Goal: Task Accomplishment & Management: Manage account settings

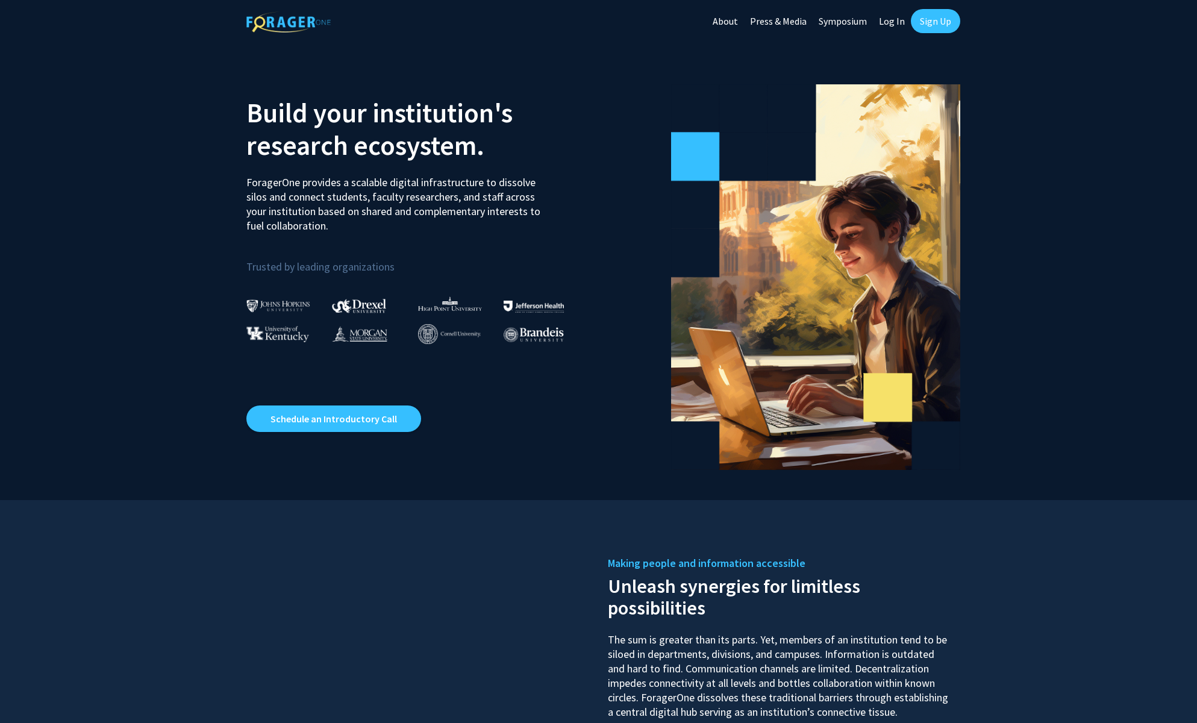
click at [948, 17] on link "Sign Up" at bounding box center [935, 21] width 49 height 24
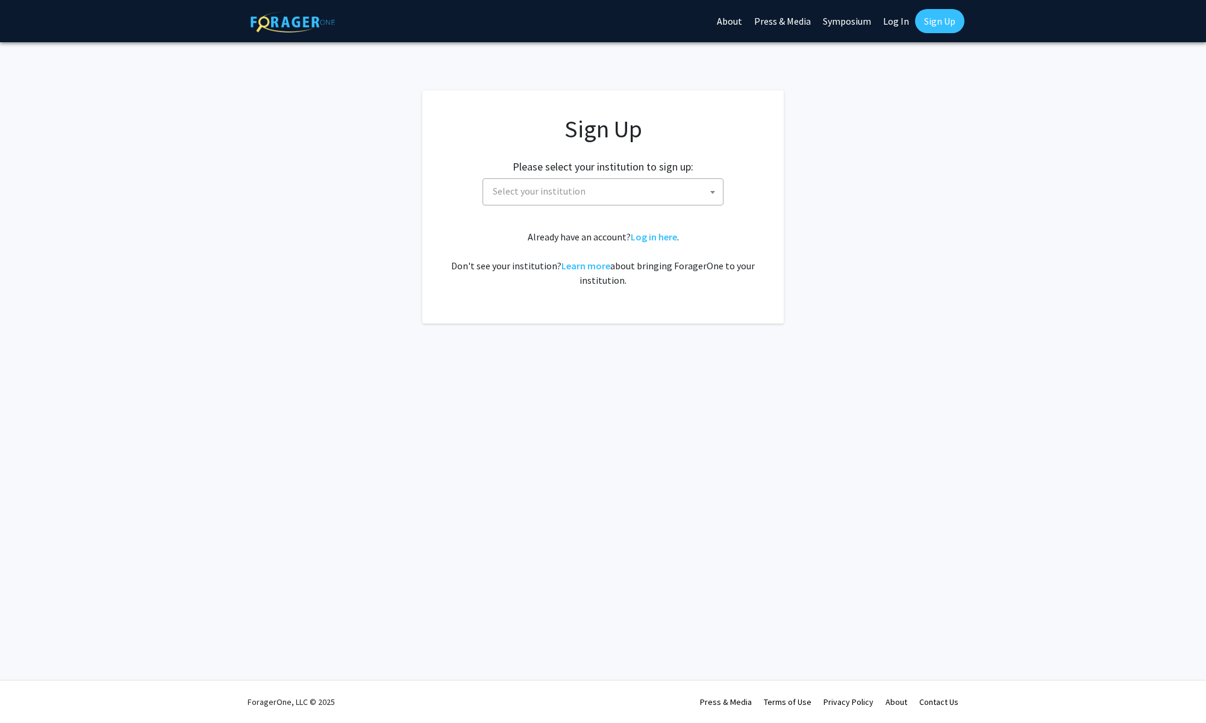
click at [716, 193] on span at bounding box center [713, 192] width 12 height 27
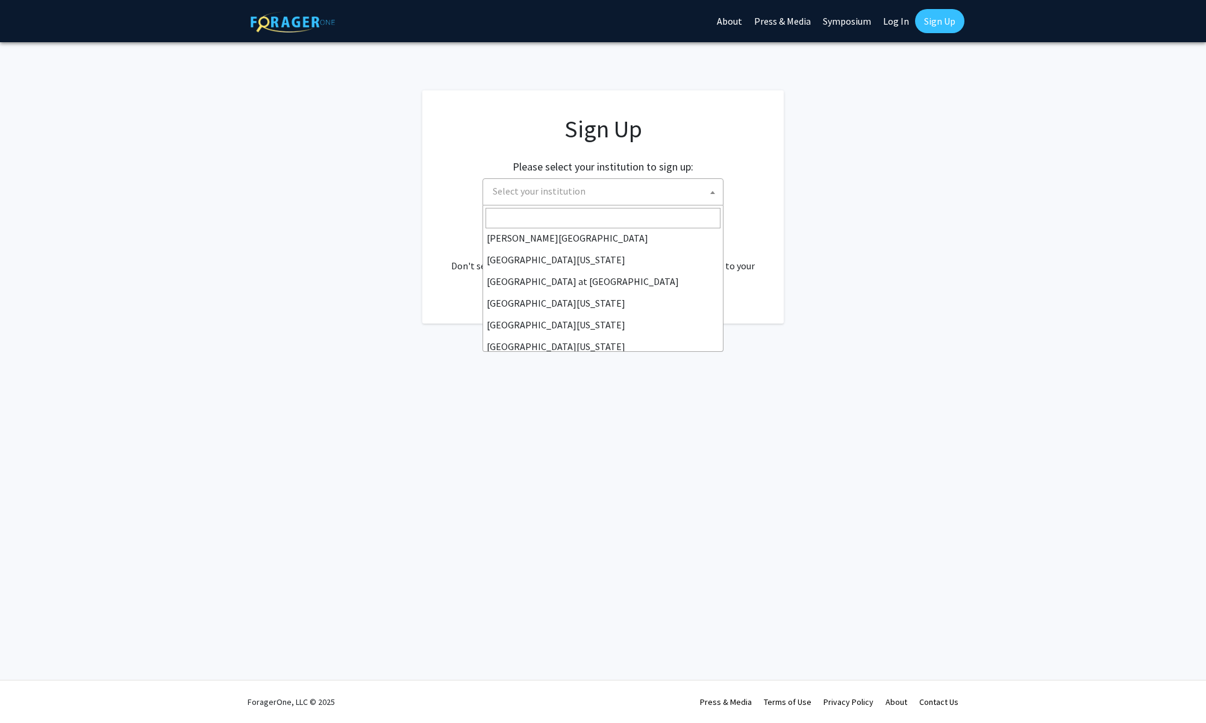
scroll to position [422, 0]
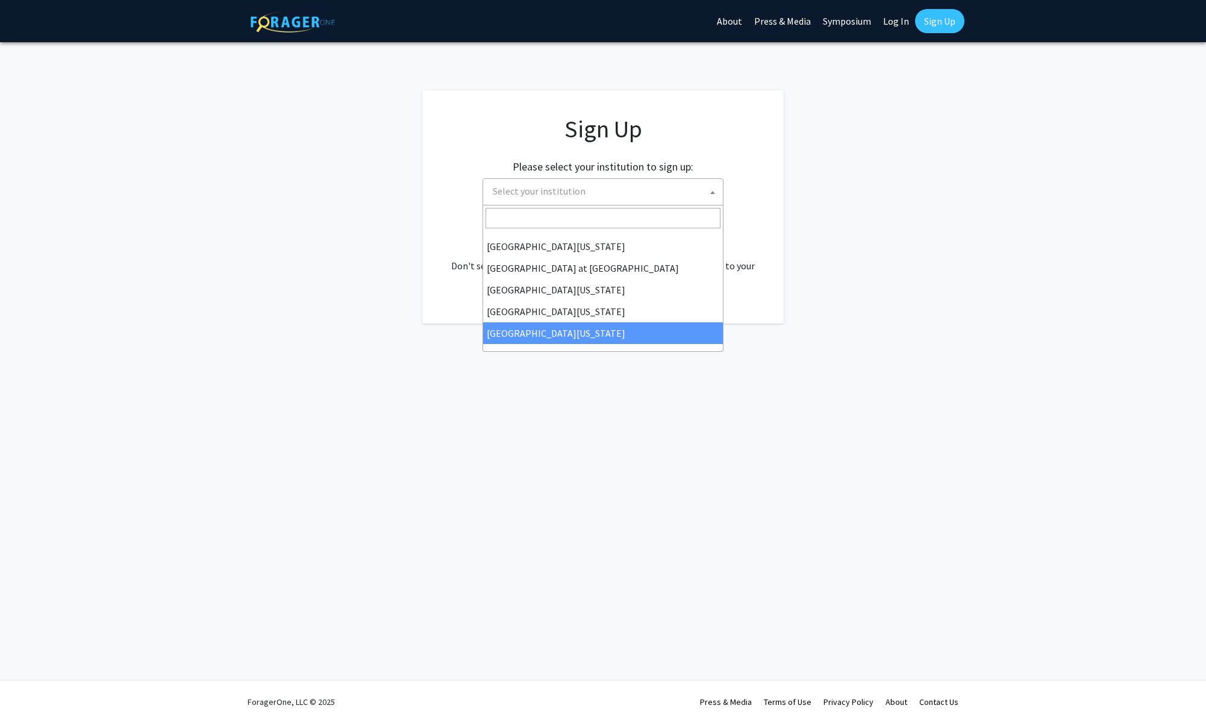
select select "33"
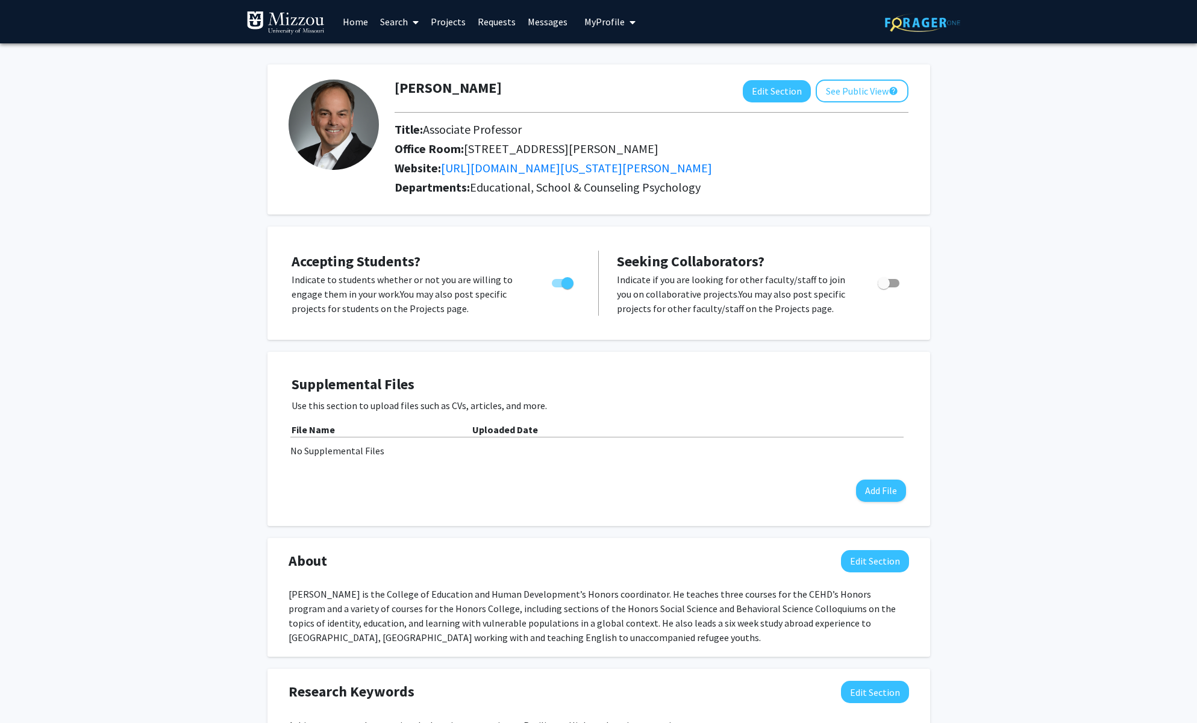
click at [887, 284] on span "Toggle" at bounding box center [884, 283] width 12 height 12
click at [884, 287] on input "Toggle" at bounding box center [883, 287] width 1 height 1
checkbox input "true"
click at [878, 492] on button "Add File" at bounding box center [881, 491] width 50 height 22
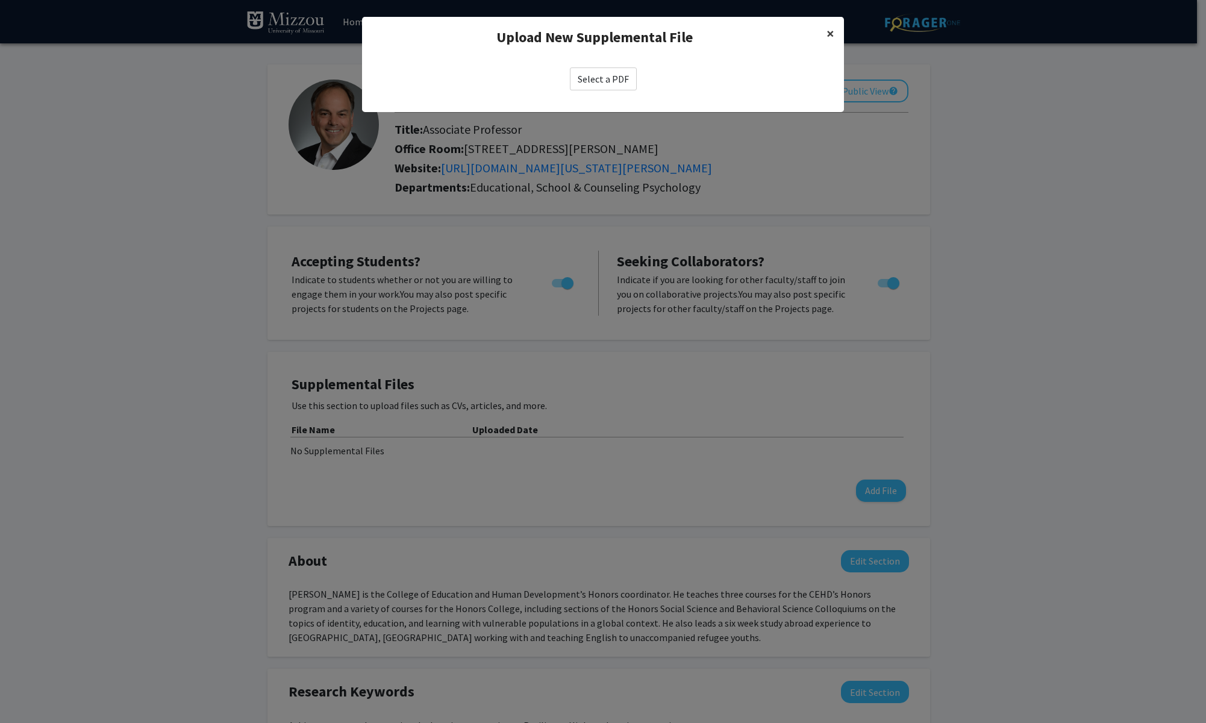
click at [830, 33] on span "×" at bounding box center [831, 33] width 8 height 19
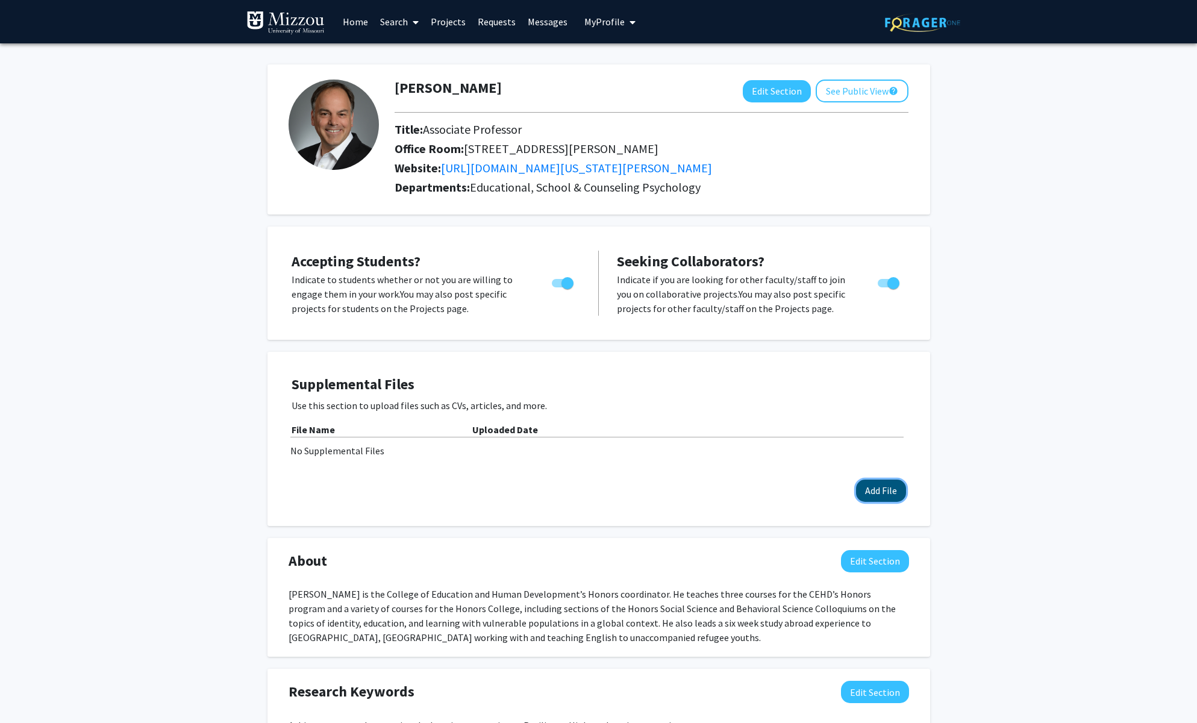
click at [881, 489] on button "Add File" at bounding box center [881, 491] width 50 height 22
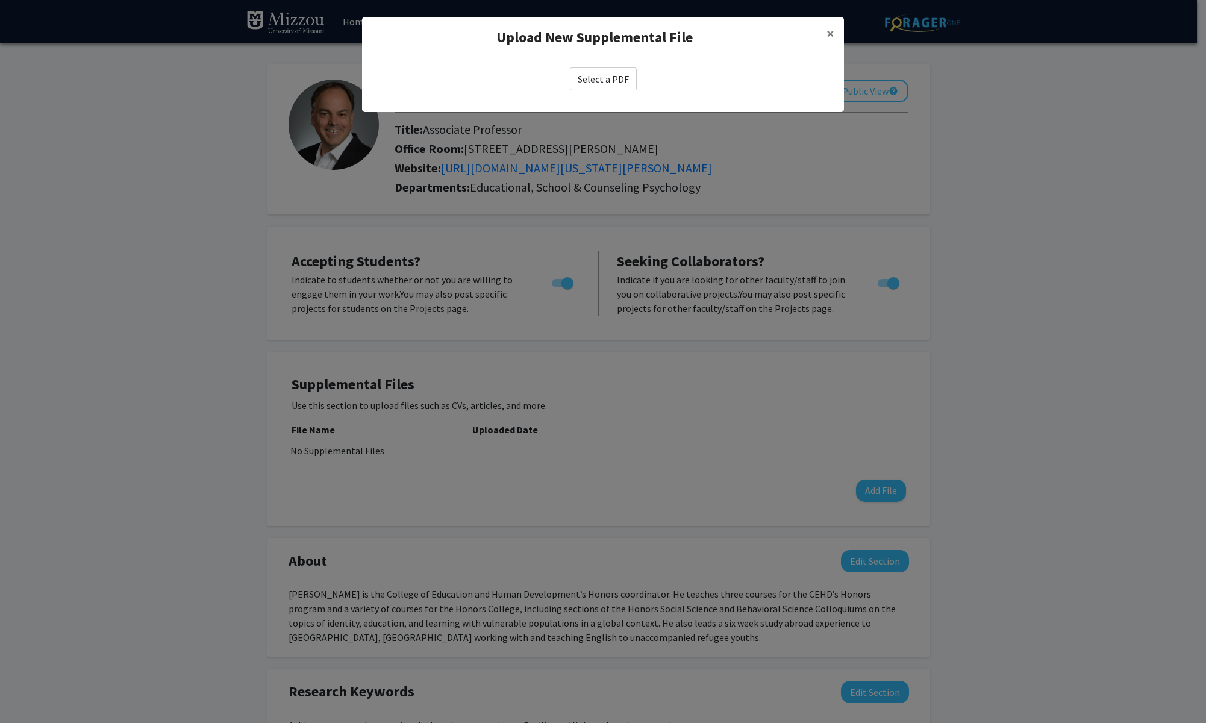
click at [606, 81] on label "Select a PDF" at bounding box center [603, 78] width 67 height 23
click at [0, 0] on input "Select a PDF" at bounding box center [0, 0] width 0 height 0
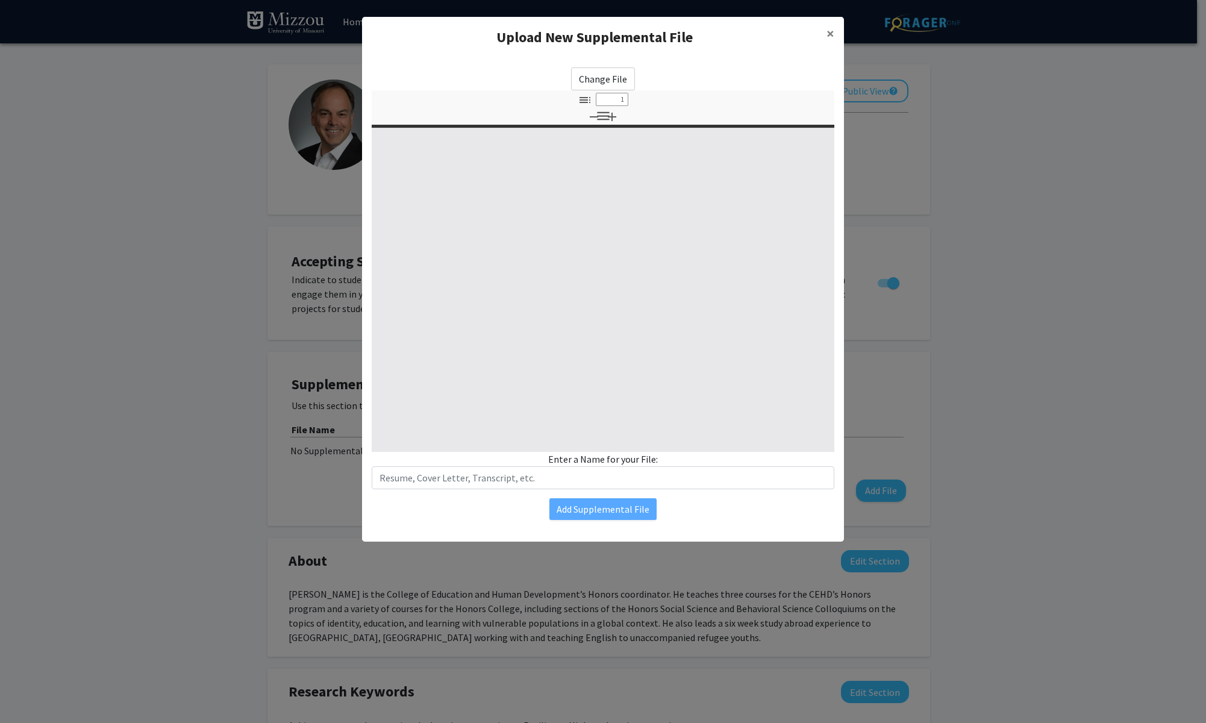
select select "custom"
type input "0"
select select "custom"
type input "1"
select select "auto"
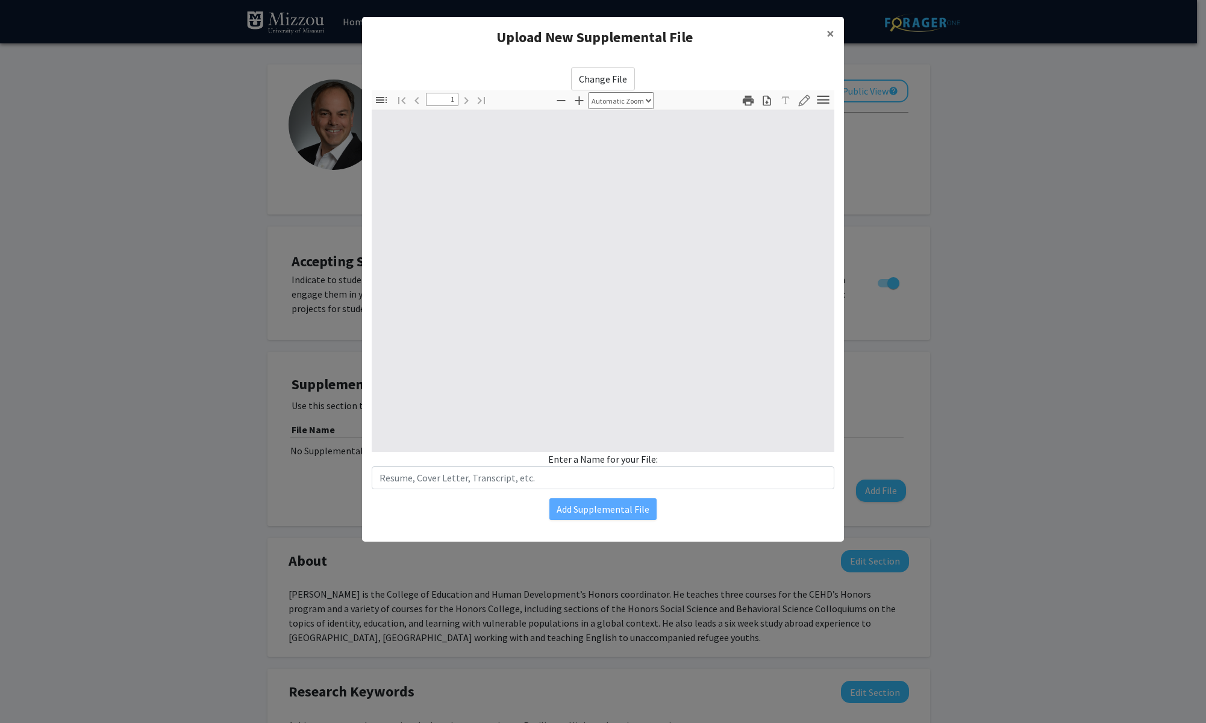
scroll to position [1, 0]
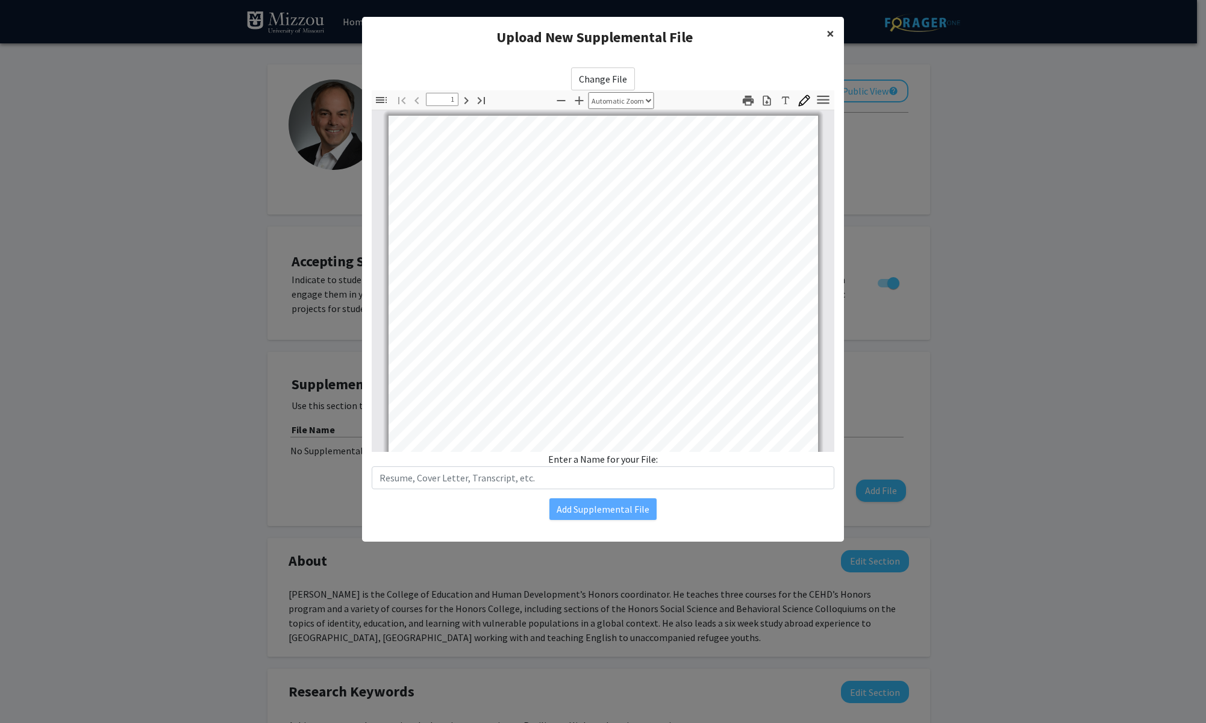
click at [831, 35] on span "×" at bounding box center [831, 33] width 8 height 19
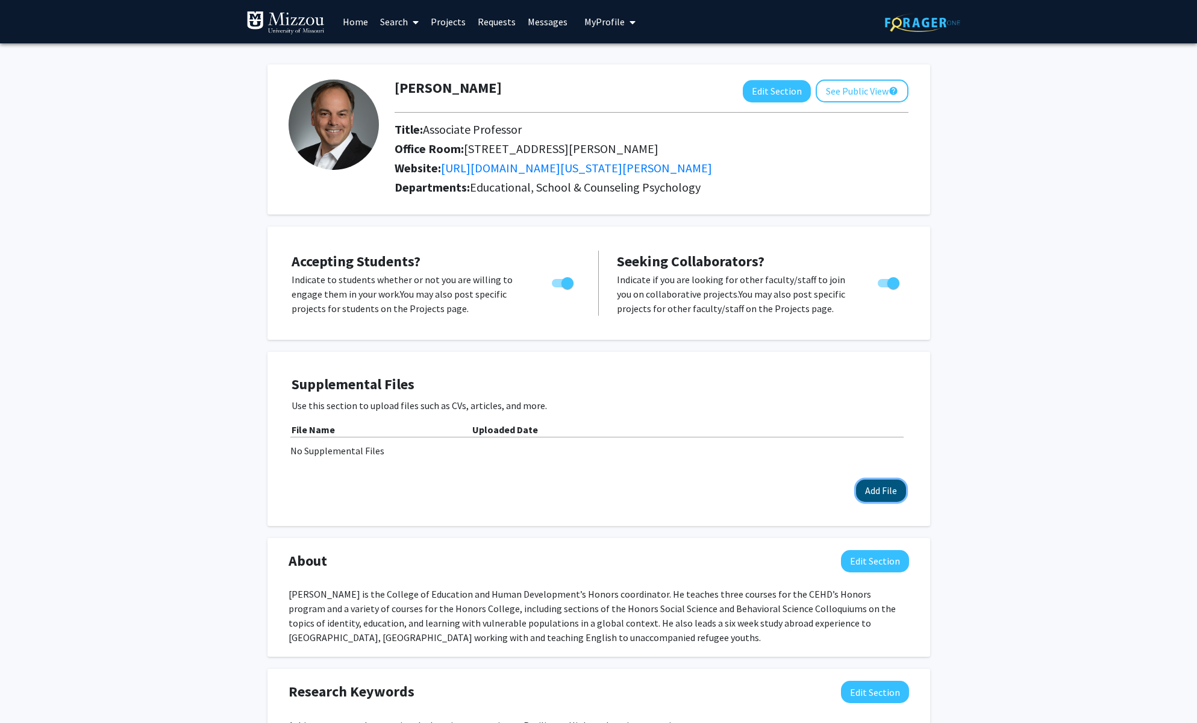
click at [875, 490] on button "Add File" at bounding box center [881, 491] width 50 height 22
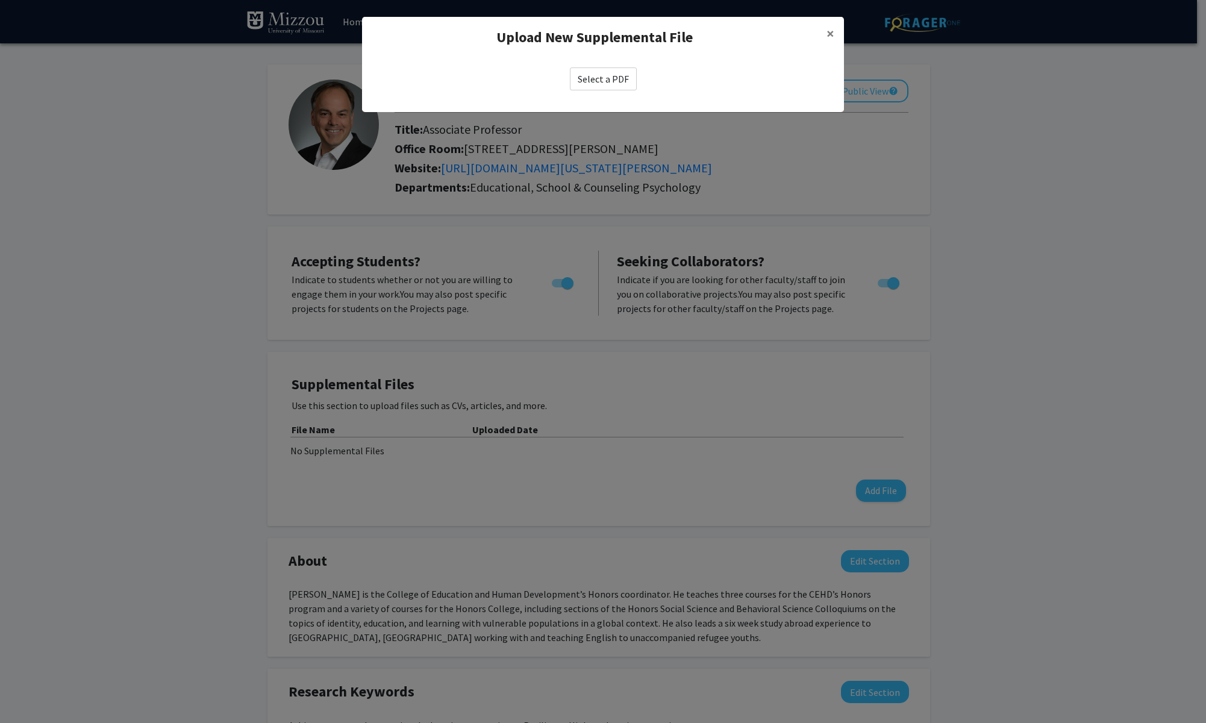
click at [610, 75] on label "Select a PDF" at bounding box center [603, 78] width 67 height 23
click at [0, 0] on input "Select a PDF" at bounding box center [0, 0] width 0 height 0
select select "custom"
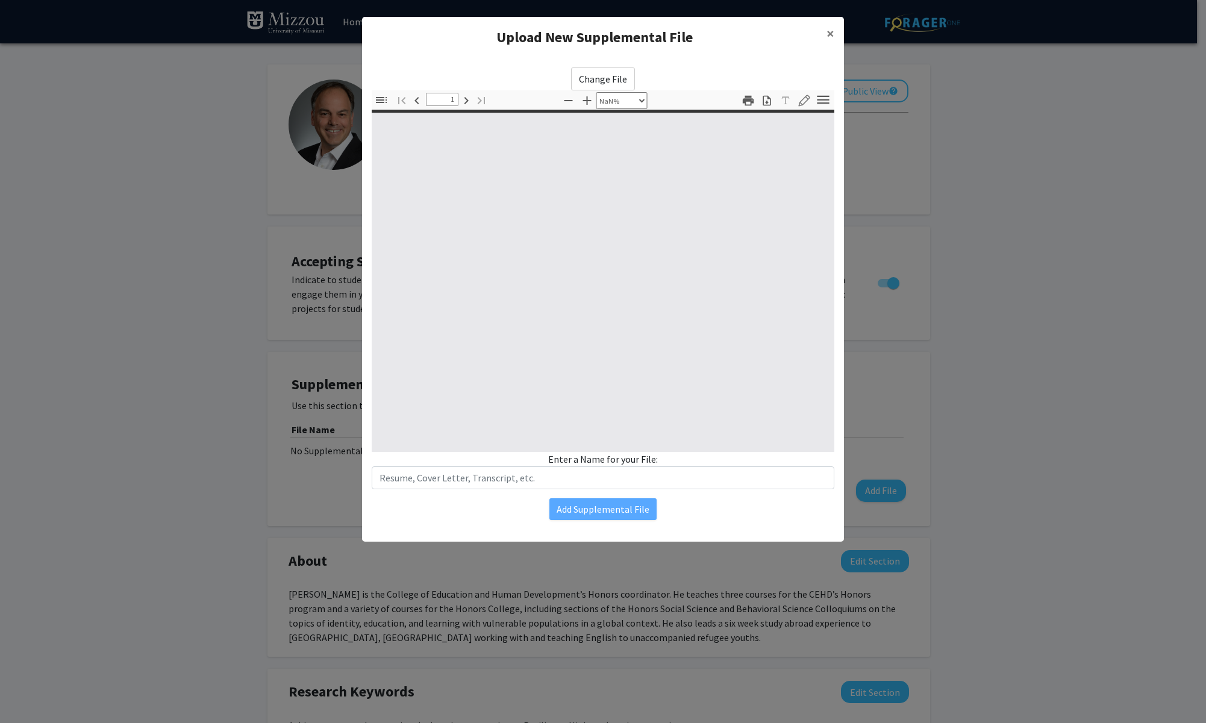
type input "0"
select select "custom"
type input "1"
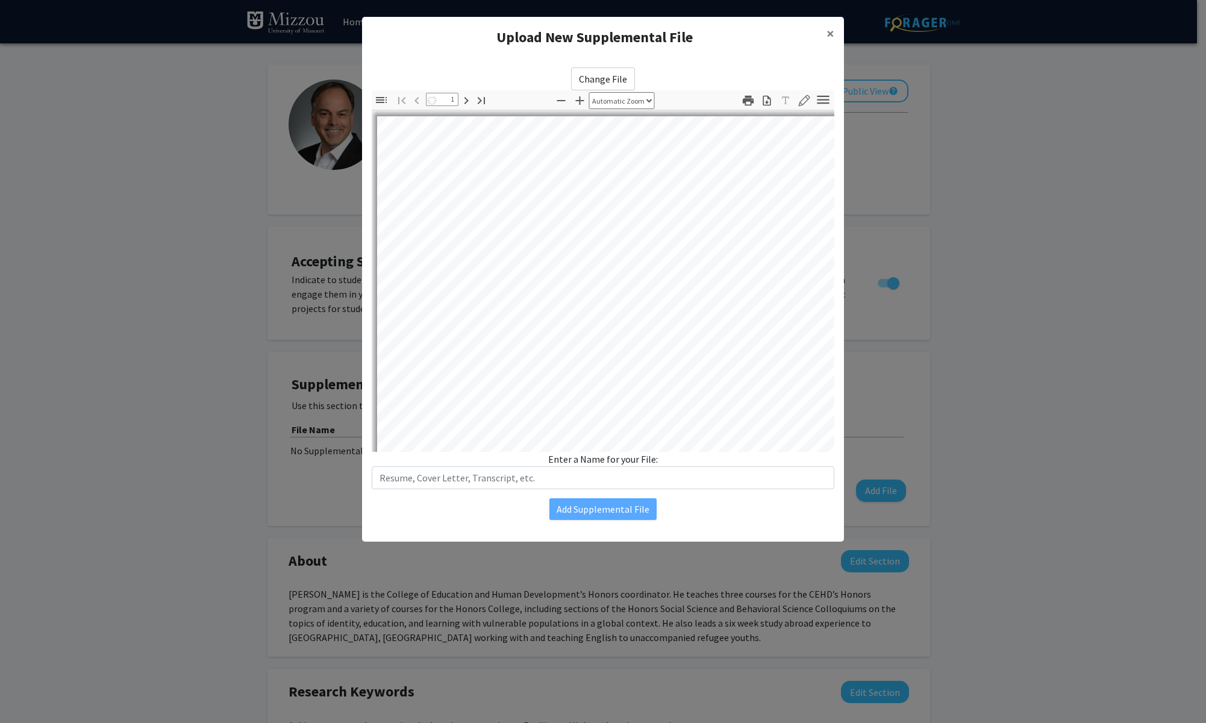
select select "auto"
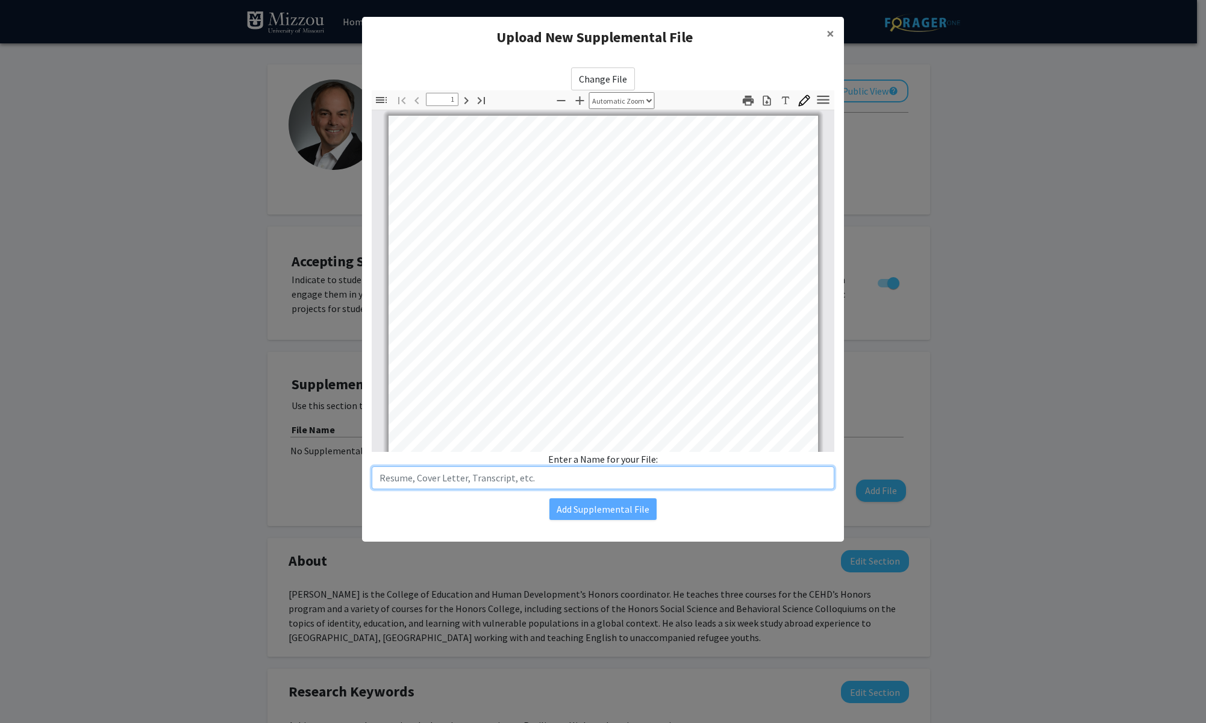
click at [434, 478] on input "text" at bounding box center [603, 477] width 463 height 23
type input "Resume"
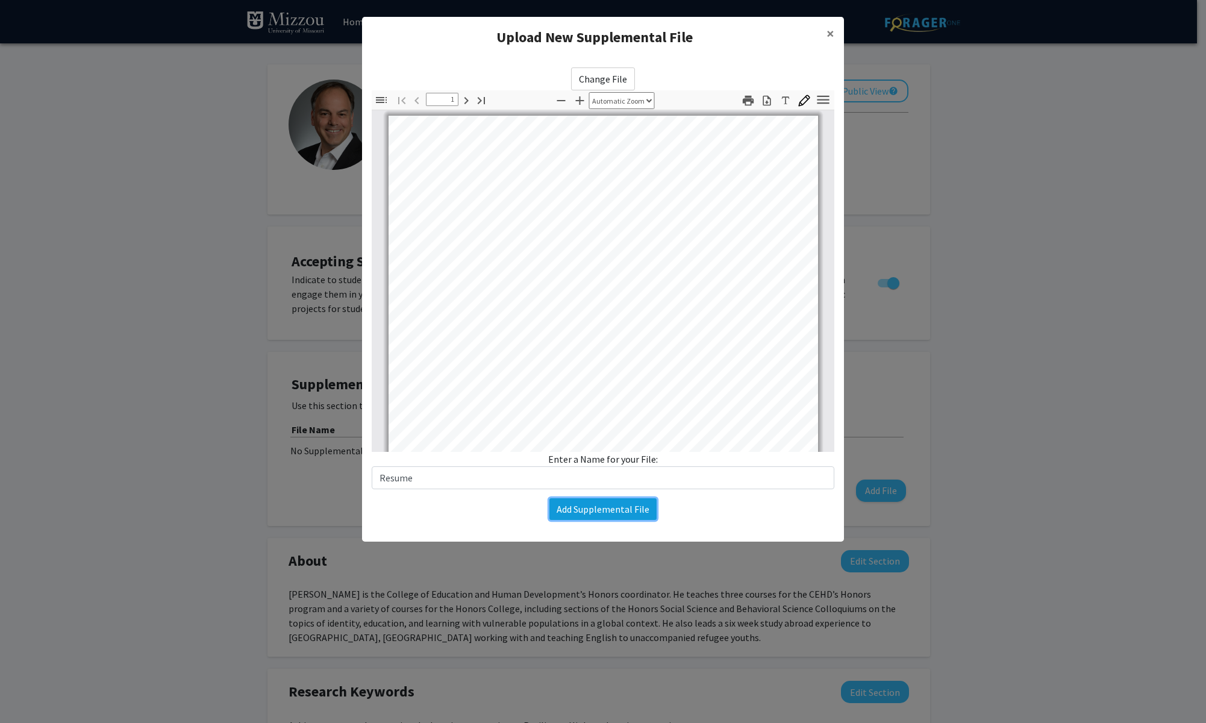
click at [629, 515] on button "Add Supplemental File" at bounding box center [603, 509] width 107 height 22
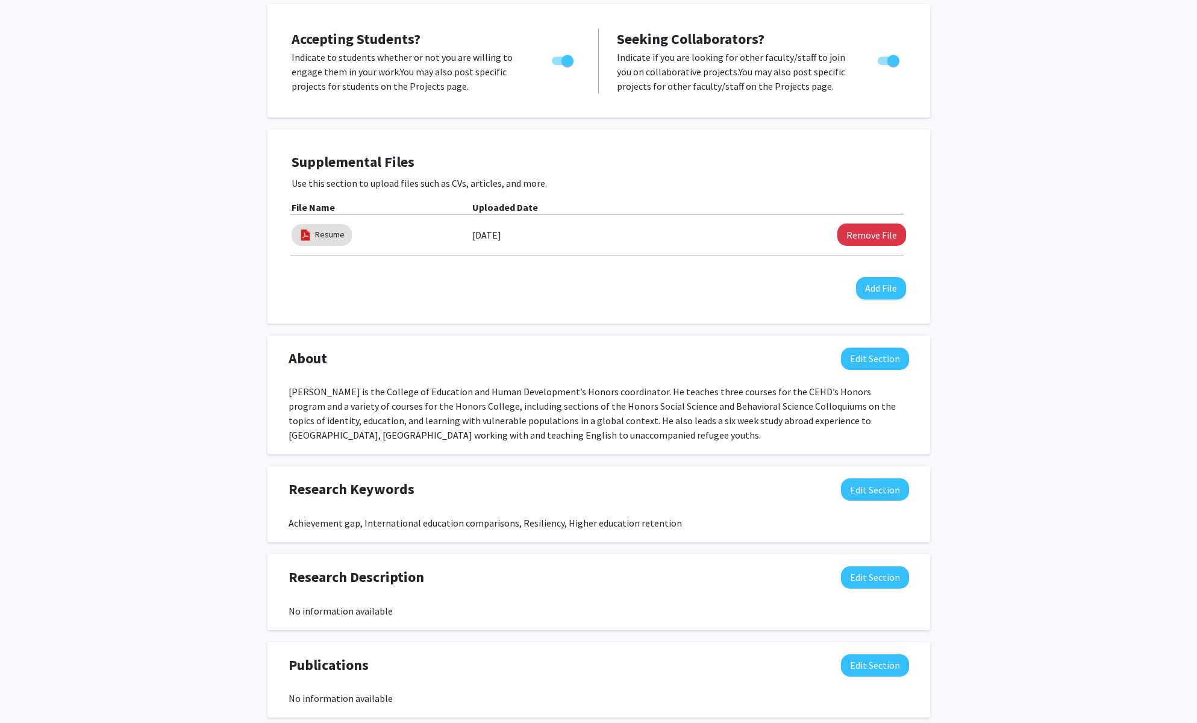
scroll to position [225, 0]
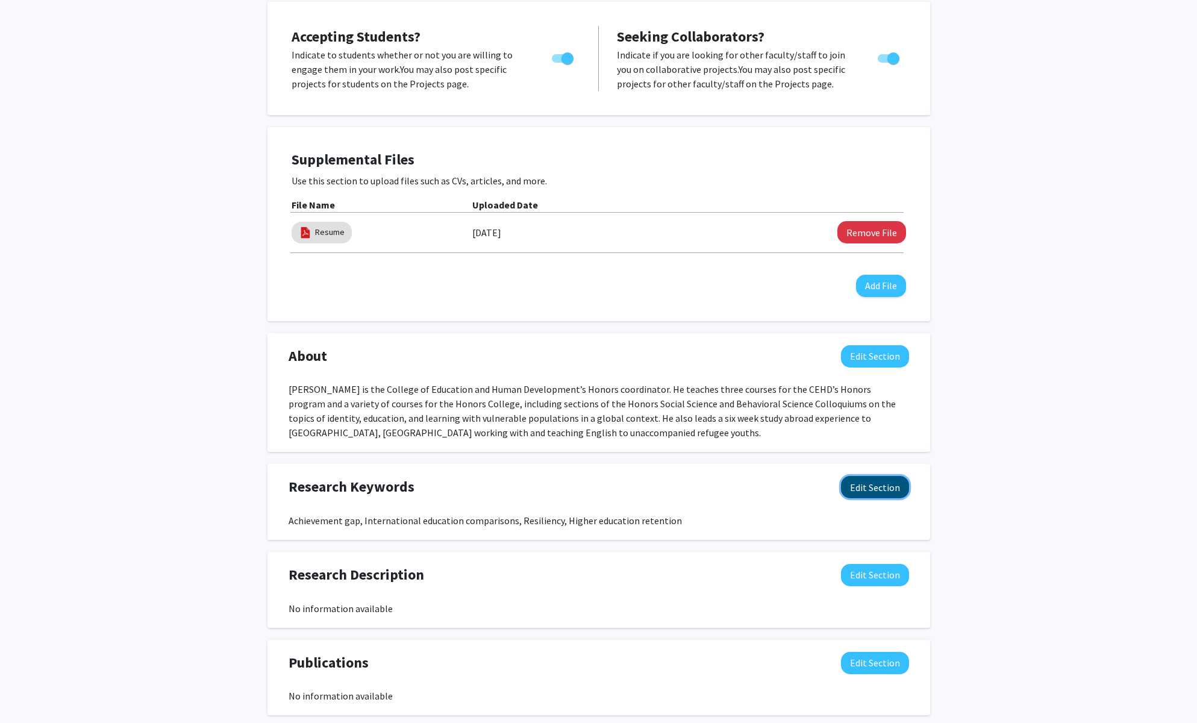
click at [860, 483] on button "Edit Section" at bounding box center [875, 487] width 68 height 22
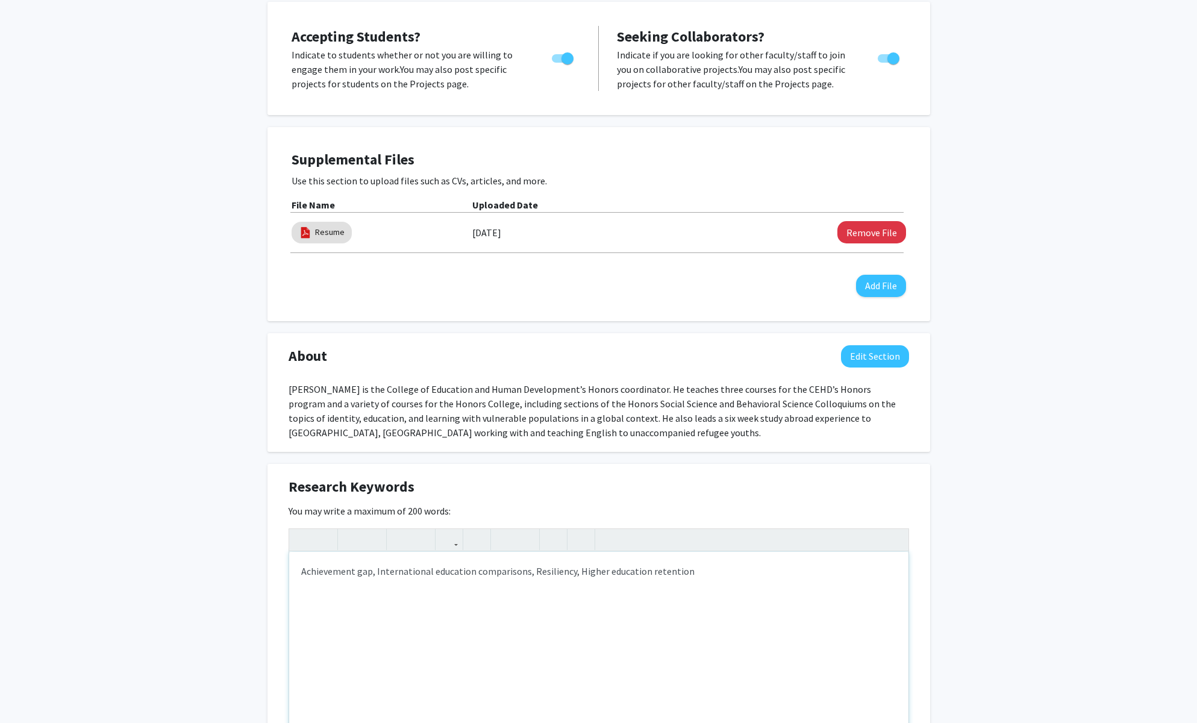
click at [725, 578] on div "Achievement gap, International education comparisons, Resiliency, Higher educat…" at bounding box center [598, 642] width 619 height 181
type textarea "Achievement gap, International education comparisons, Resiliency, Higher educat…"
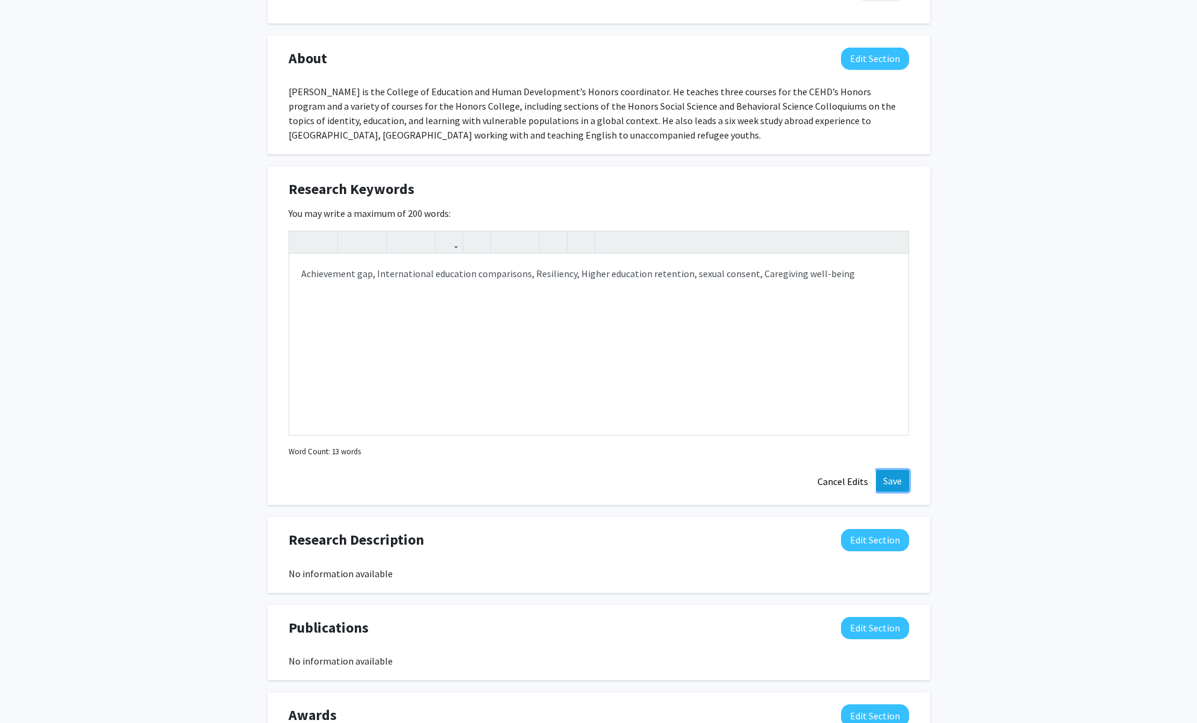
click at [892, 479] on button "Save" at bounding box center [892, 481] width 33 height 22
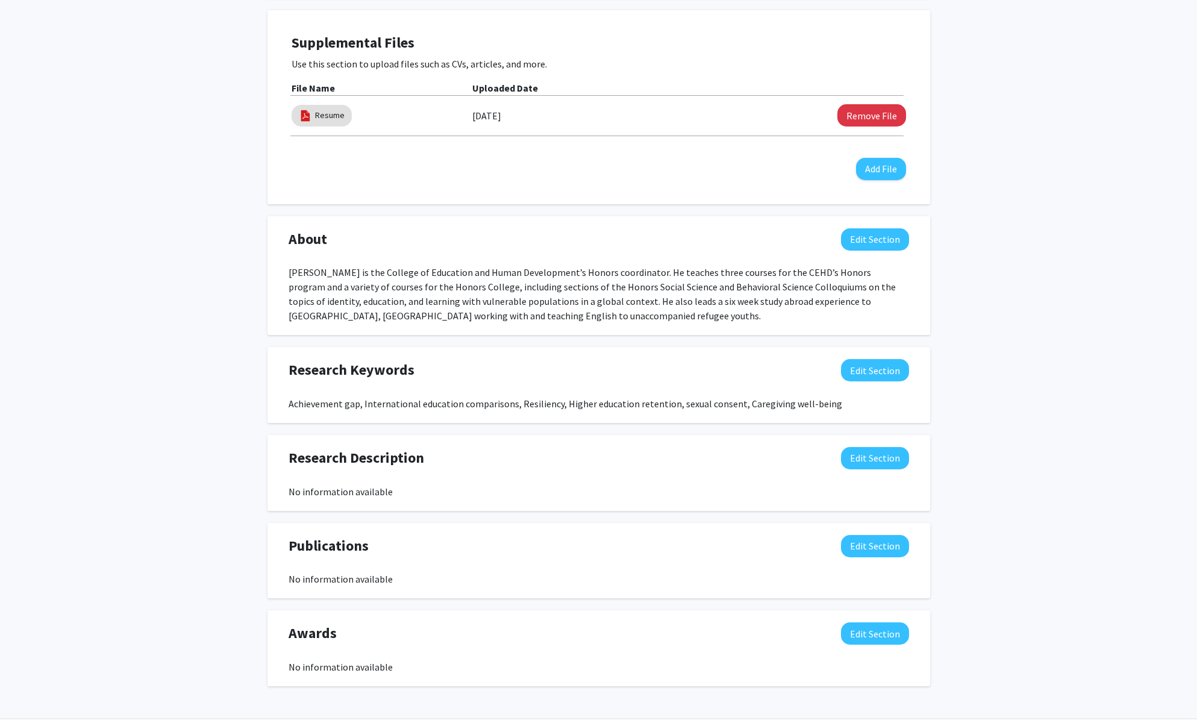
scroll to position [0, 0]
